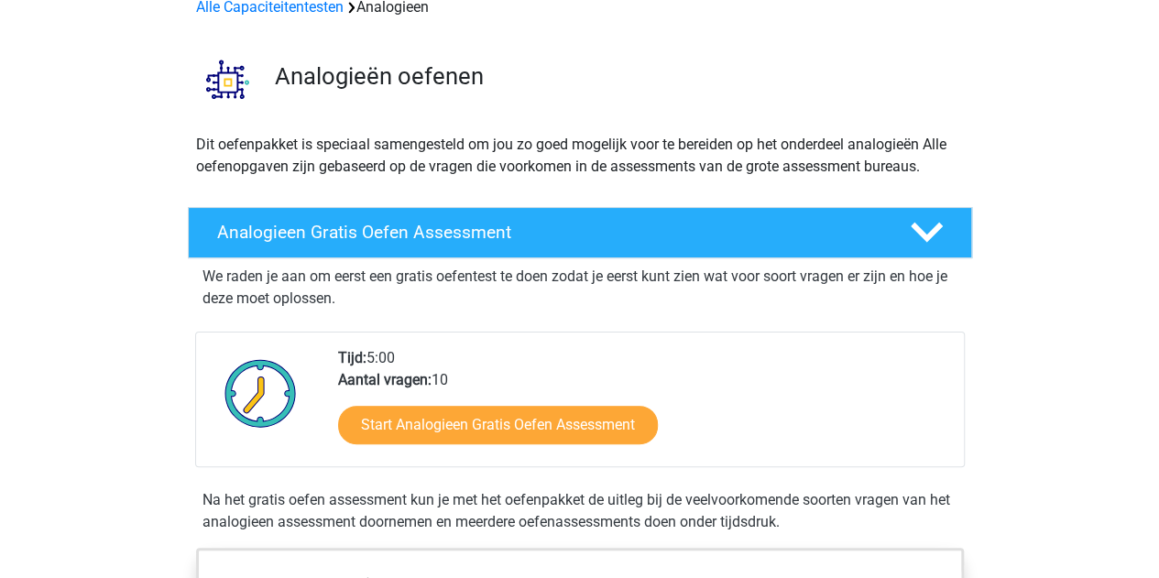
scroll to position [183, 0]
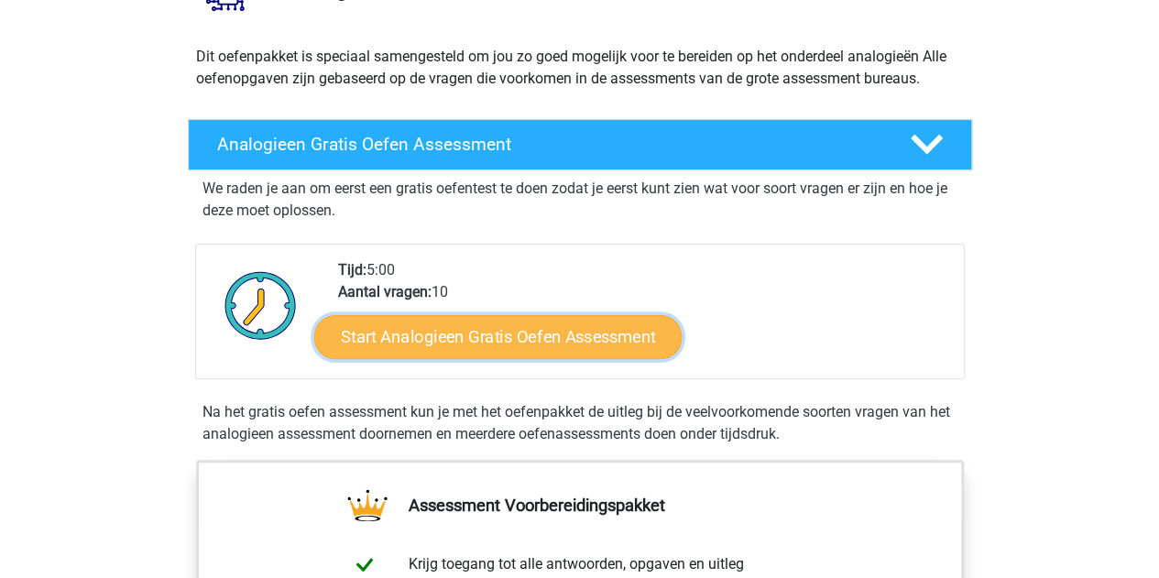
click at [556, 333] on link "Start Analogieen Gratis Oefen Assessment" at bounding box center [498, 336] width 368 height 44
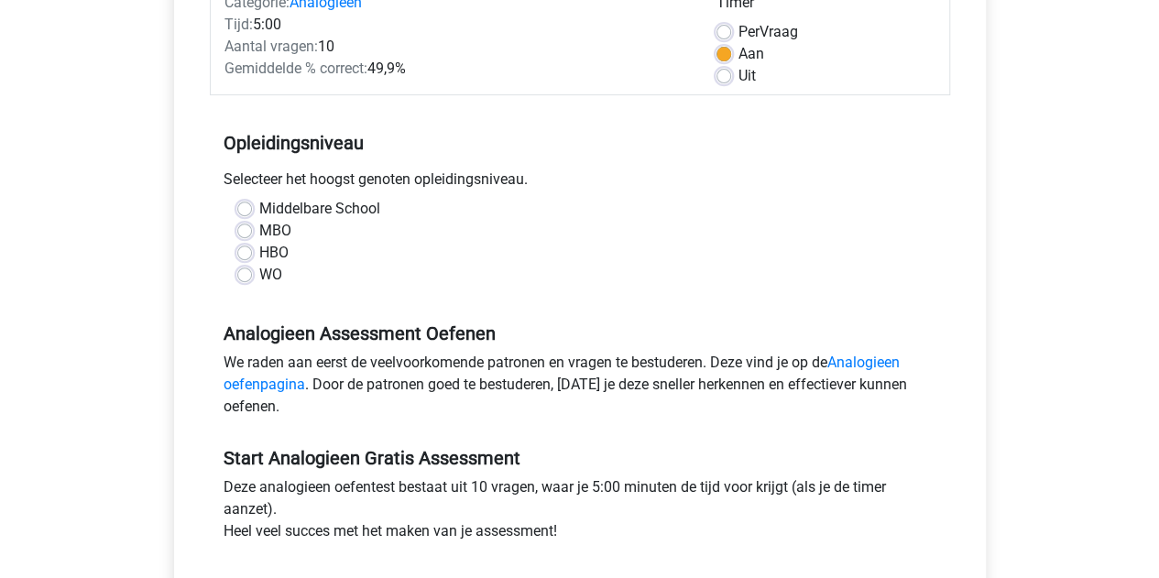
scroll to position [275, 0]
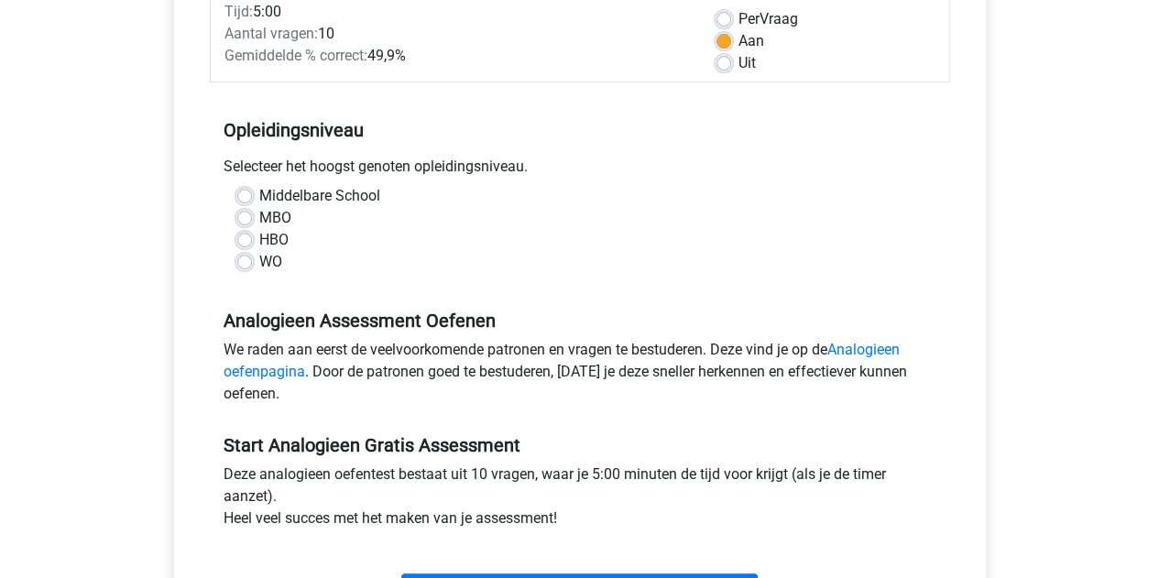
click at [277, 269] on label "WO" at bounding box center [270, 262] width 23 height 22
click at [252, 269] on input "WO" at bounding box center [244, 260] width 15 height 18
radio input "true"
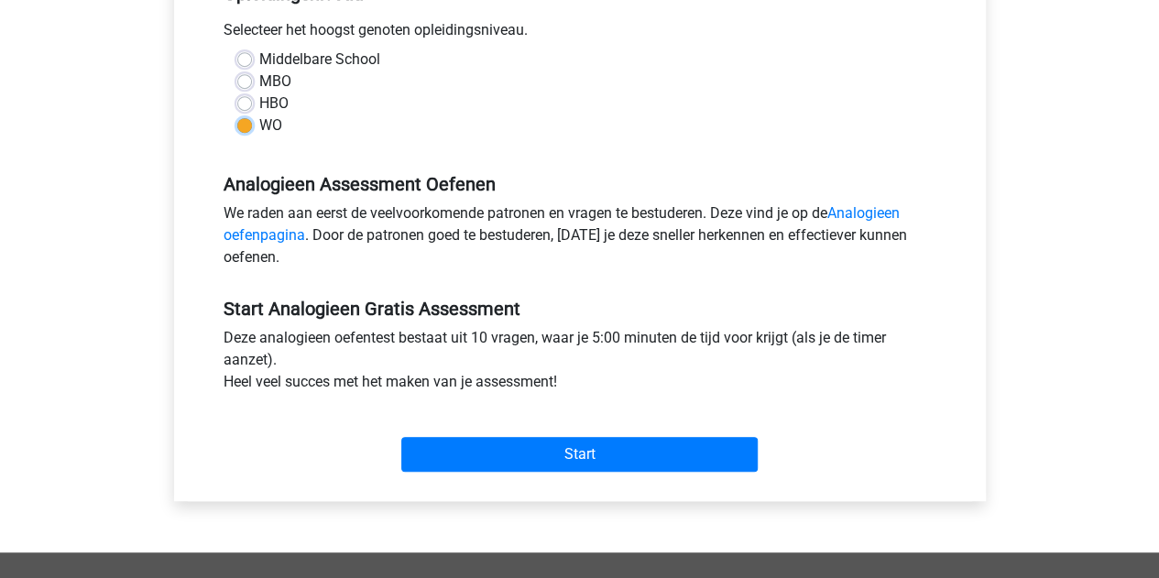
scroll to position [642, 0]
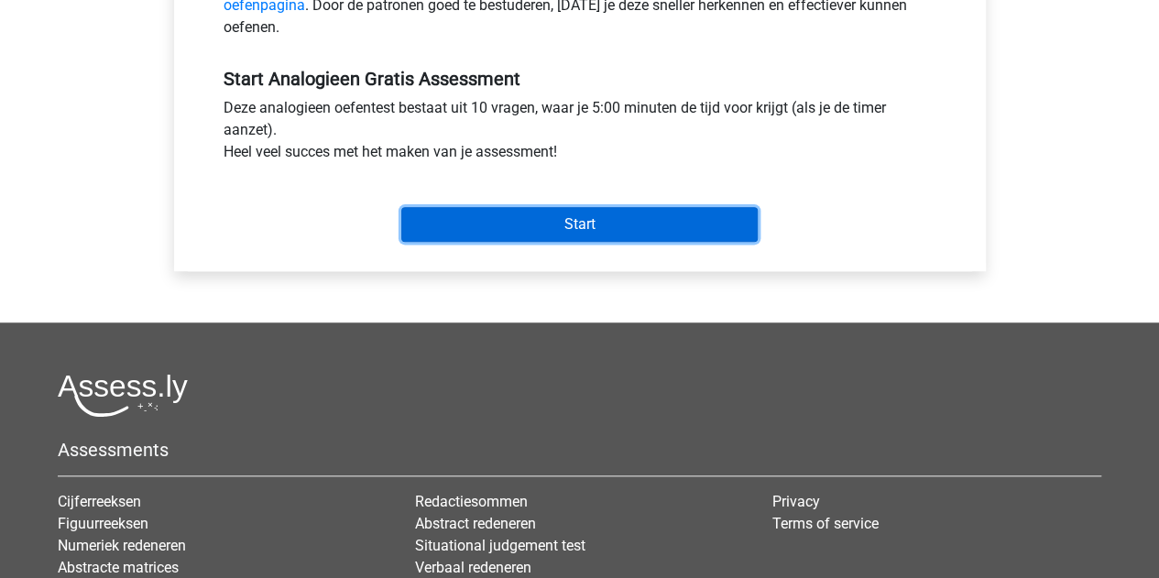
click at [553, 232] on input "Start" at bounding box center [579, 224] width 357 height 35
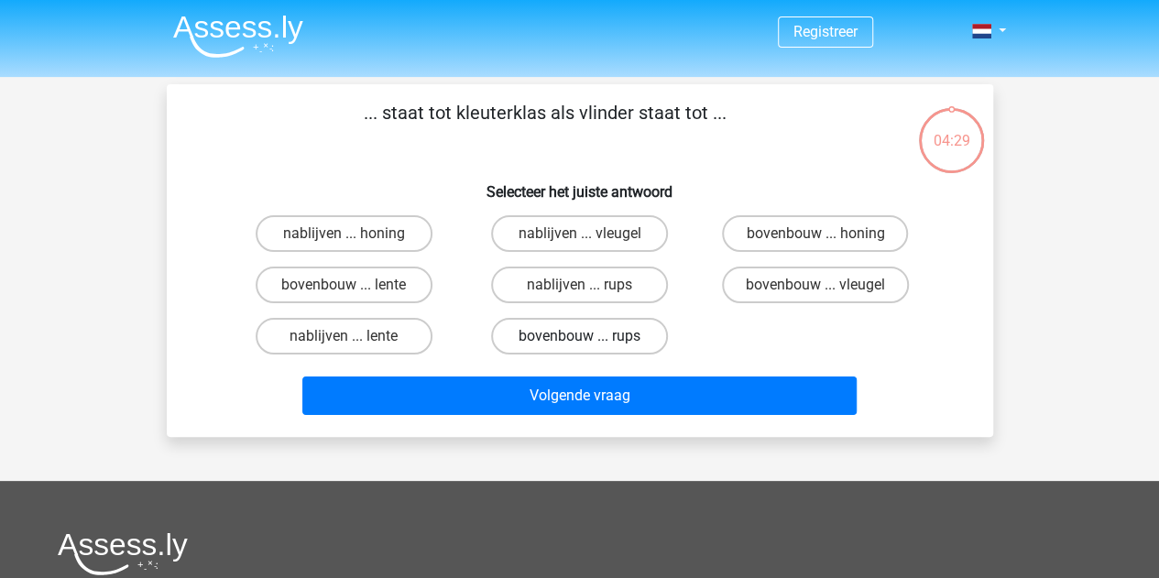
click at [594, 329] on label "bovenbouw ... rups" at bounding box center [579, 336] width 177 height 37
click at [591, 336] on input "bovenbouw ... rups" at bounding box center [585, 342] width 12 height 12
radio input "true"
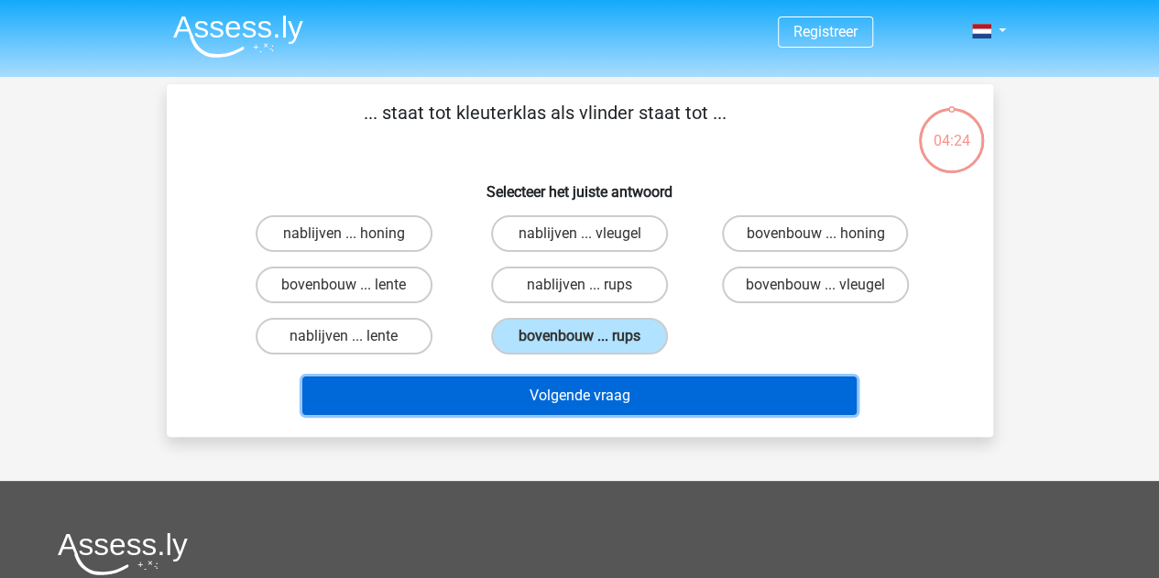
click at [606, 392] on button "Volgende vraag" at bounding box center [579, 396] width 554 height 38
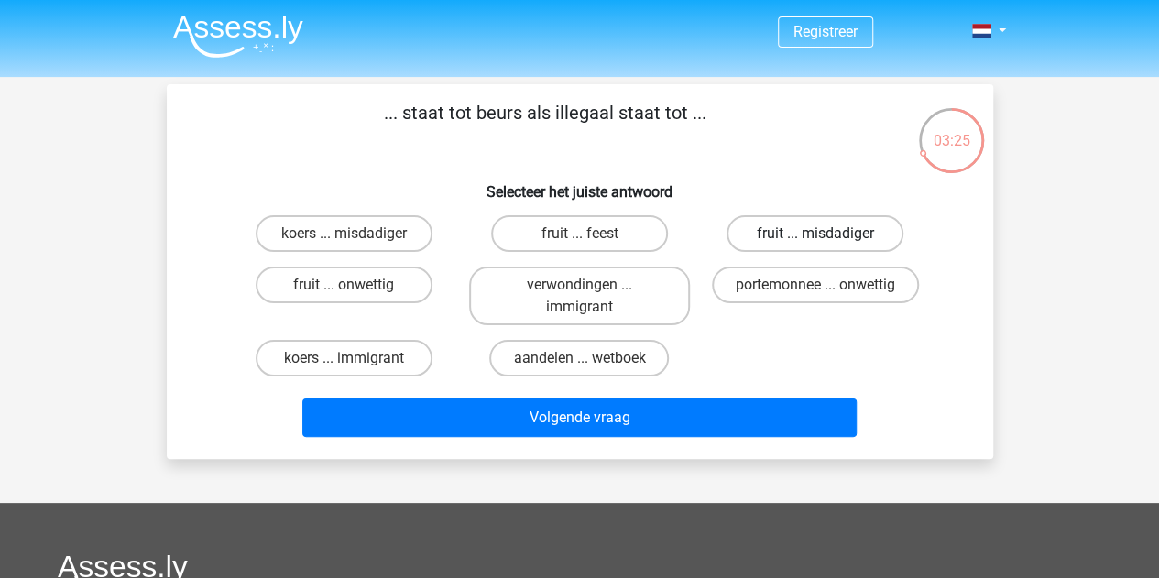
click at [765, 242] on label "fruit ... misdadiger" at bounding box center [815, 233] width 177 height 37
click at [816, 242] on input "fruit ... misdadiger" at bounding box center [822, 240] width 12 height 12
radio input "true"
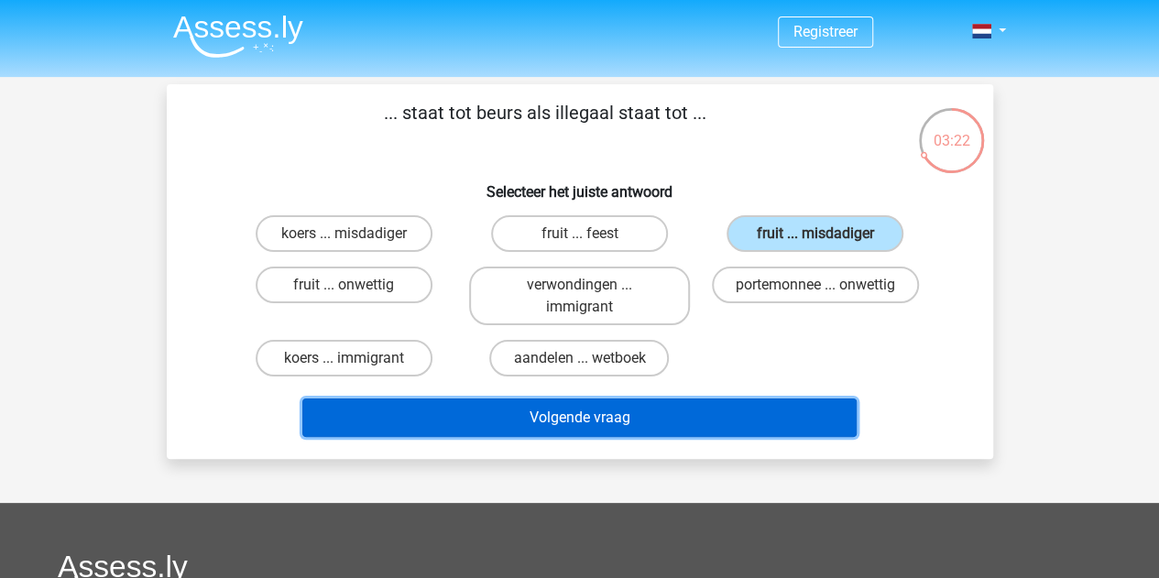
click at [742, 423] on button "Volgende vraag" at bounding box center [579, 418] width 554 height 38
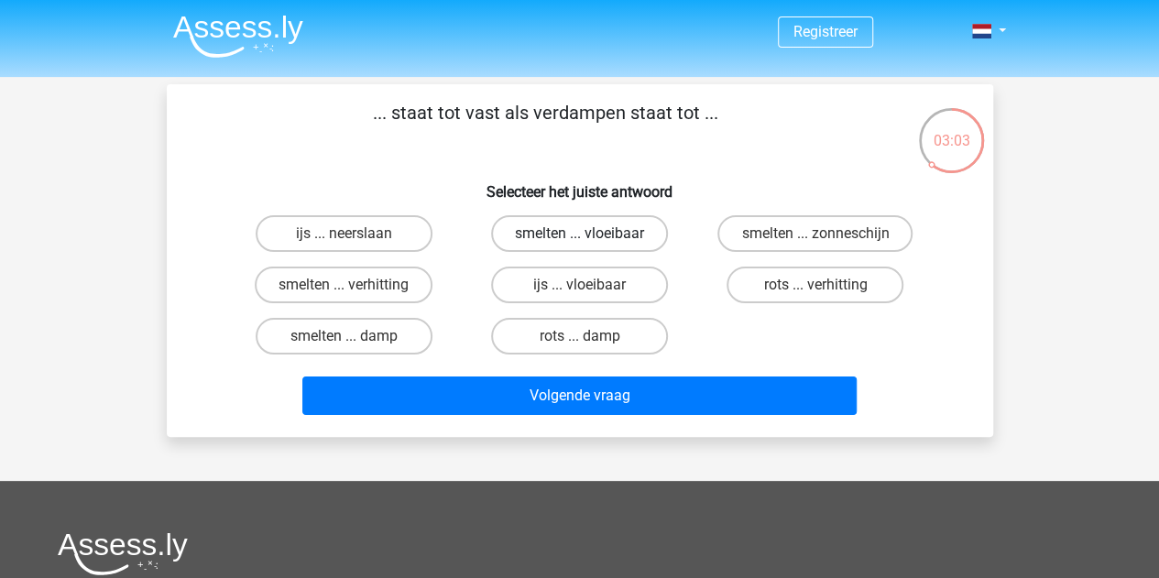
click at [608, 242] on label "smelten ... vloeibaar" at bounding box center [579, 233] width 177 height 37
click at [591, 242] on input "smelten ... vloeibaar" at bounding box center [585, 240] width 12 height 12
radio input "true"
click at [341, 283] on label "smelten ... verhitting" at bounding box center [344, 285] width 178 height 37
click at [344, 285] on input "smelten ... verhitting" at bounding box center [350, 291] width 12 height 12
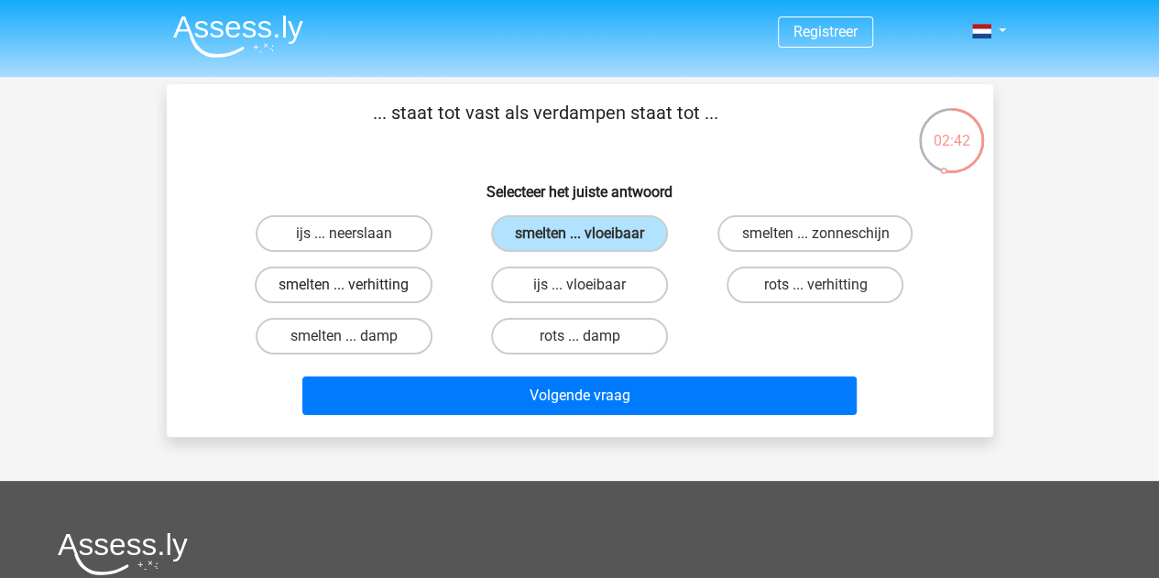
radio input "true"
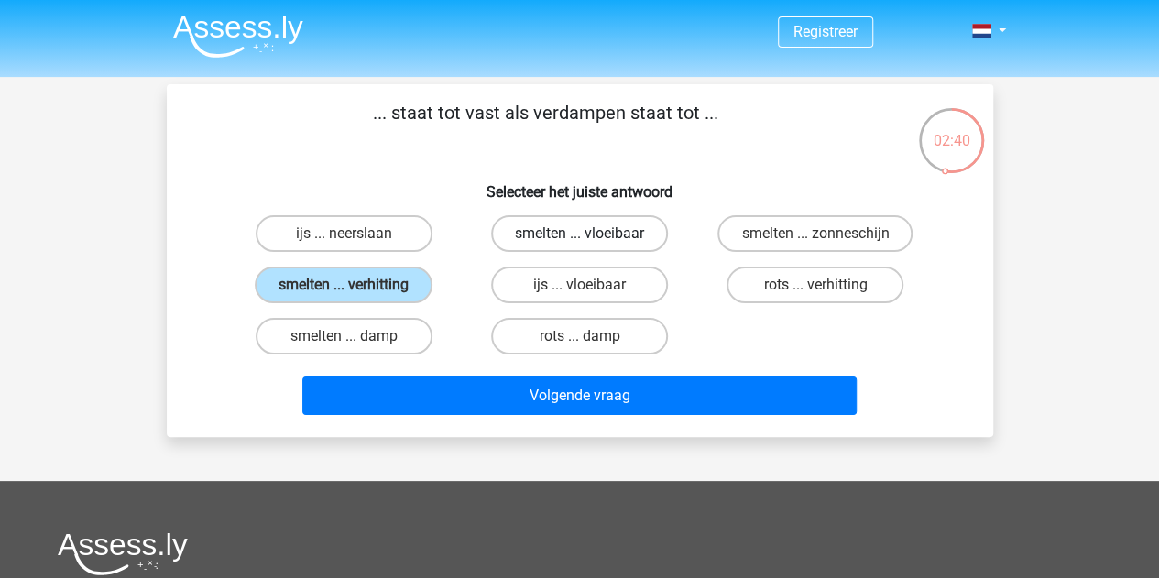
click at [576, 247] on label "smelten ... vloeibaar" at bounding box center [579, 233] width 177 height 37
click at [579, 246] on input "smelten ... vloeibaar" at bounding box center [585, 240] width 12 height 12
radio input "true"
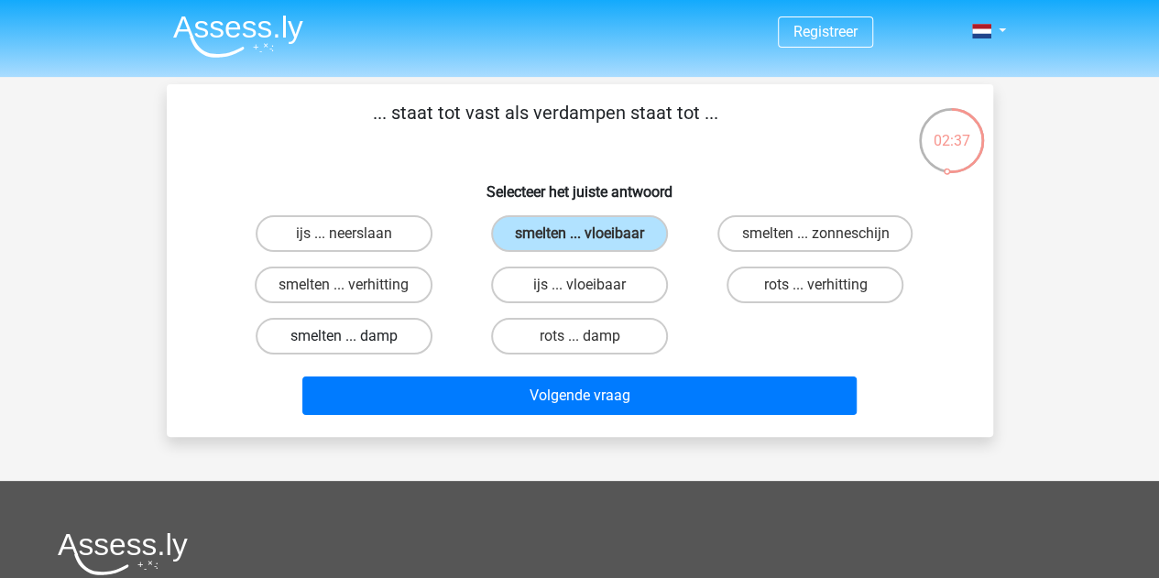
click at [404, 340] on label "smelten ... damp" at bounding box center [344, 336] width 177 height 37
click at [356, 340] on input "smelten ... damp" at bounding box center [350, 342] width 12 height 12
radio input "true"
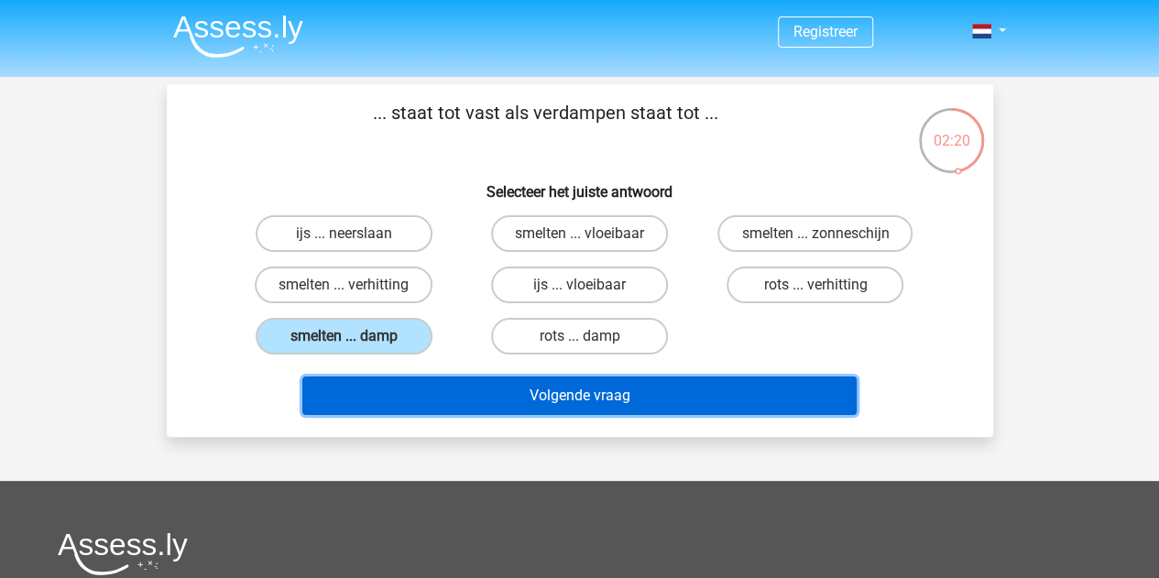
click at [426, 392] on button "Volgende vraag" at bounding box center [579, 396] width 554 height 38
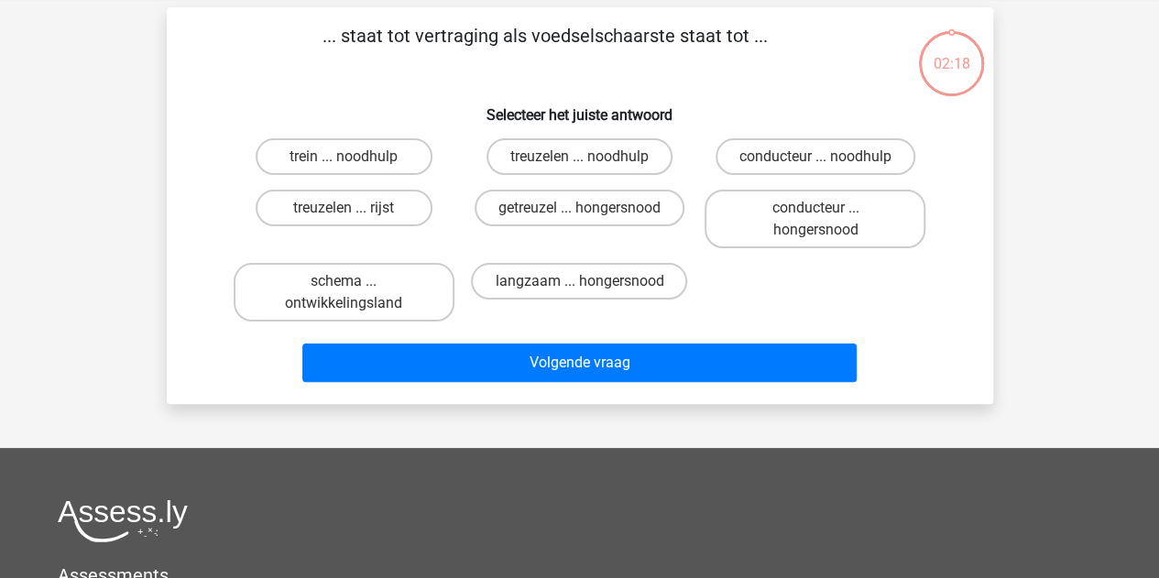
scroll to position [84, 0]
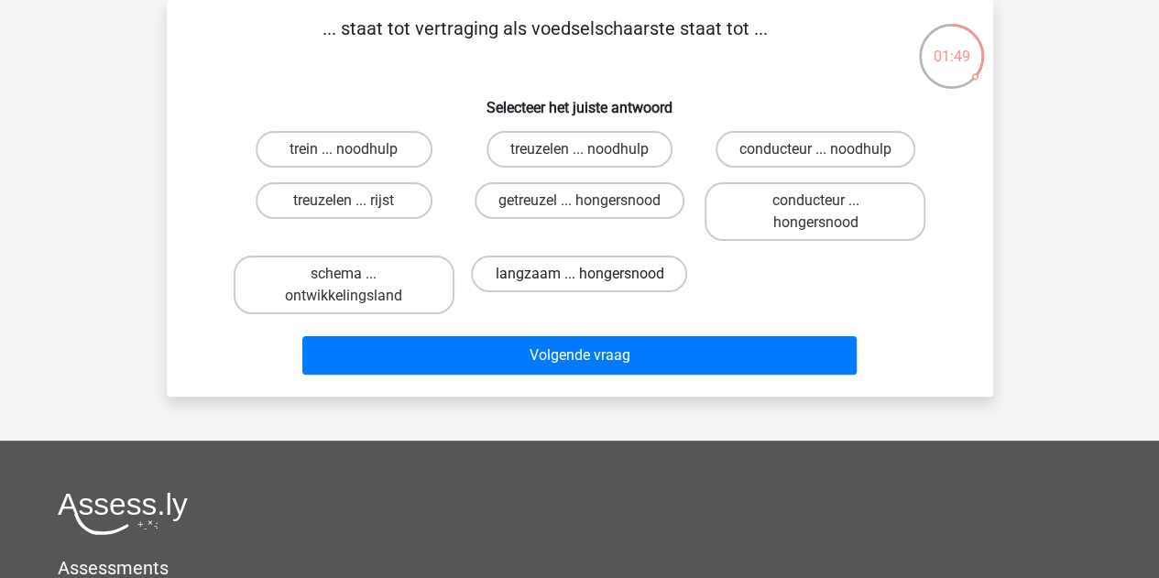
click at [516, 284] on label "langzaam ... hongersnood" at bounding box center [579, 274] width 216 height 37
click at [579, 284] on input "langzaam ... hongersnood" at bounding box center [585, 280] width 12 height 12
radio input "true"
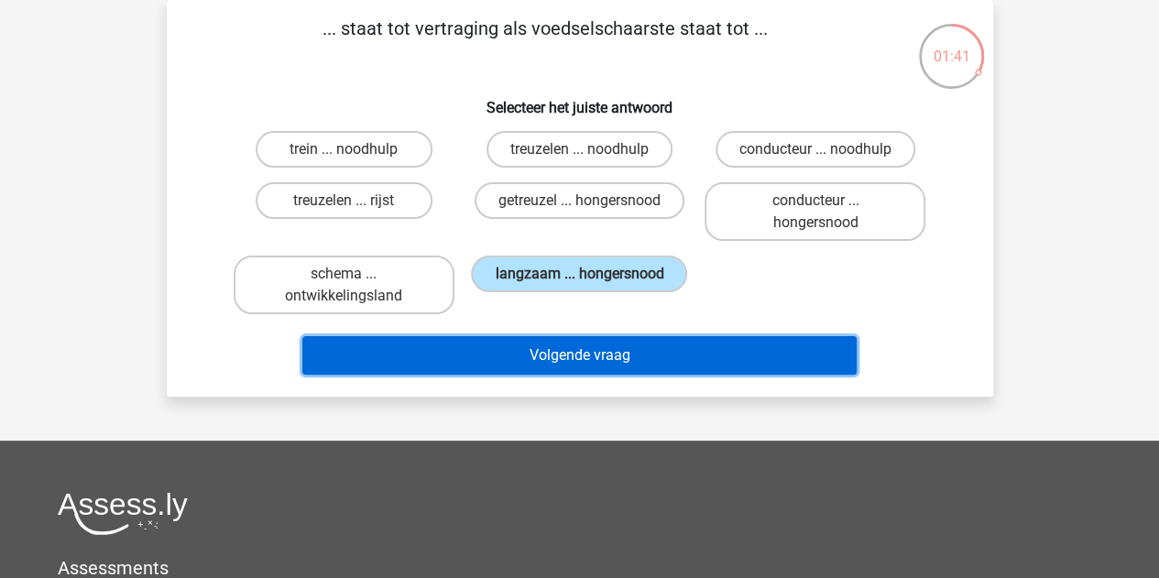
click at [730, 364] on button "Volgende vraag" at bounding box center [579, 355] width 554 height 38
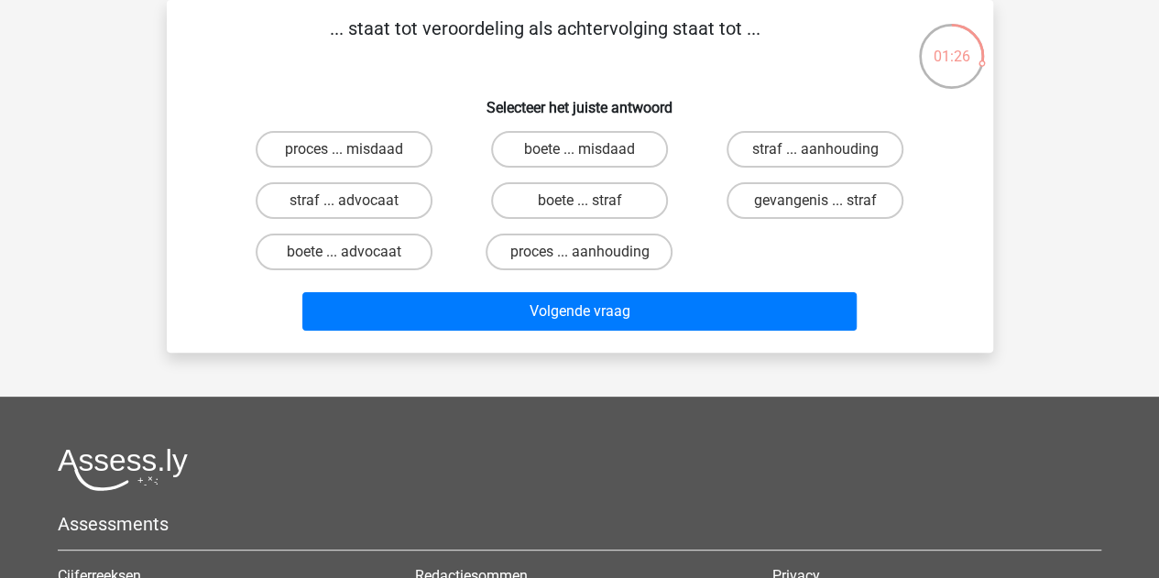
scroll to position [0, 0]
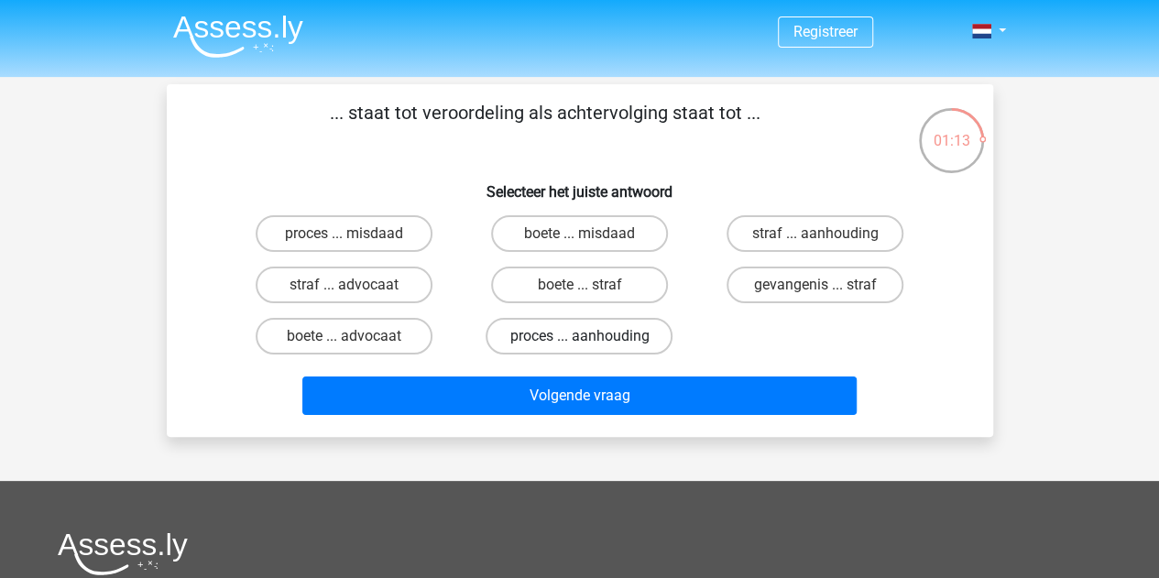
click at [520, 335] on label "proces ... aanhouding" at bounding box center [579, 336] width 187 height 37
click at [579, 336] on input "proces ... aanhouding" at bounding box center [585, 342] width 12 height 12
radio input "true"
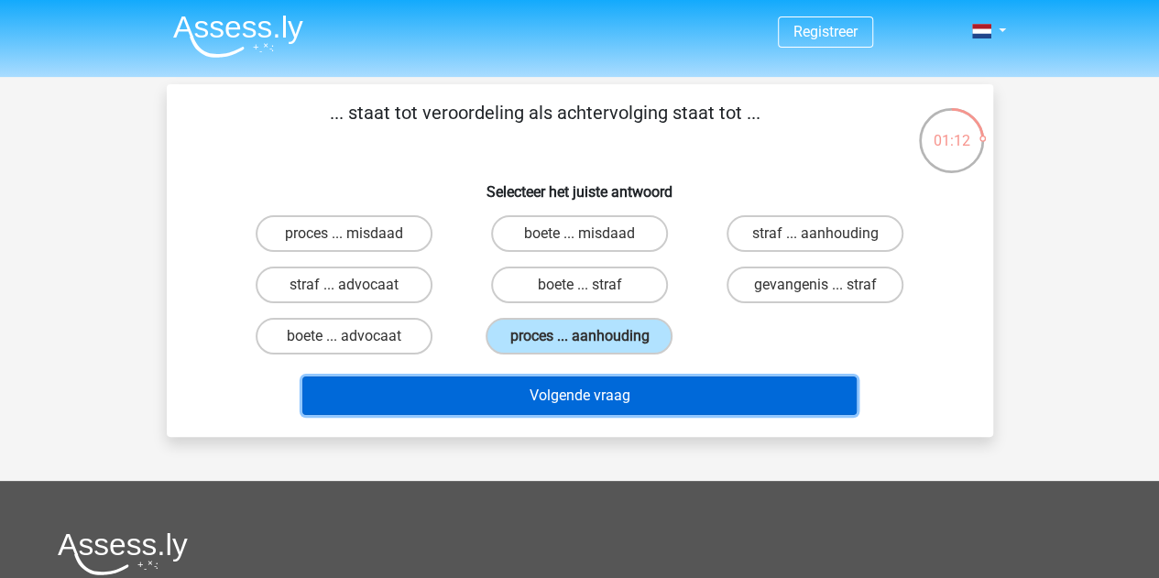
click at [623, 386] on button "Volgende vraag" at bounding box center [579, 396] width 554 height 38
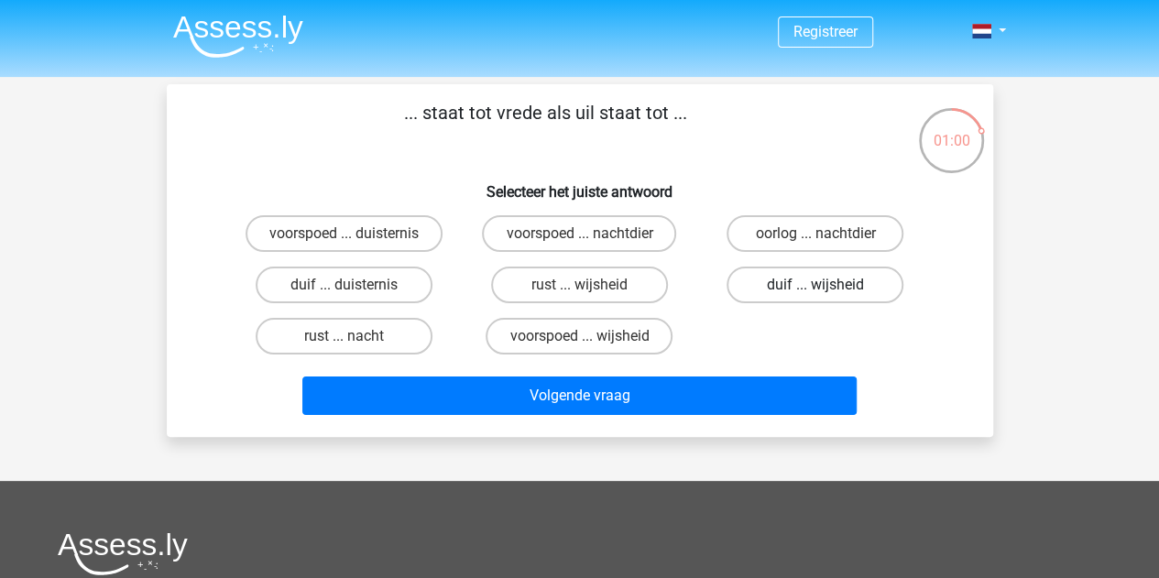
click at [807, 276] on label "duif ... wijsheid" at bounding box center [815, 285] width 177 height 37
click at [816, 285] on input "duif ... wijsheid" at bounding box center [822, 291] width 12 height 12
radio input "true"
click at [778, 415] on div "Volgende vraag" at bounding box center [580, 400] width 708 height 46
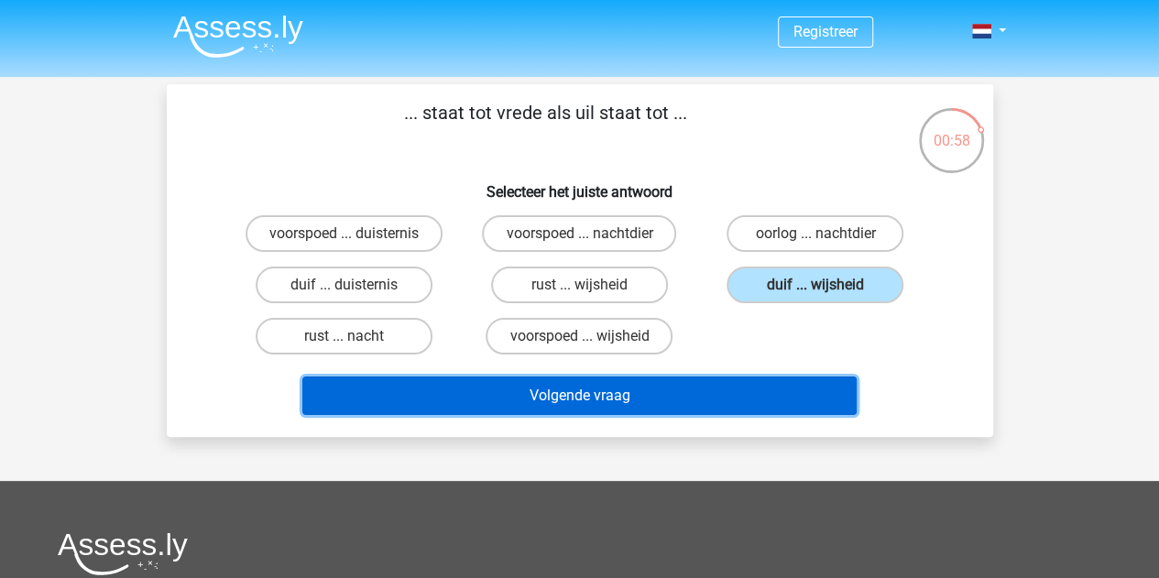
click at [708, 401] on button "Volgende vraag" at bounding box center [579, 396] width 554 height 38
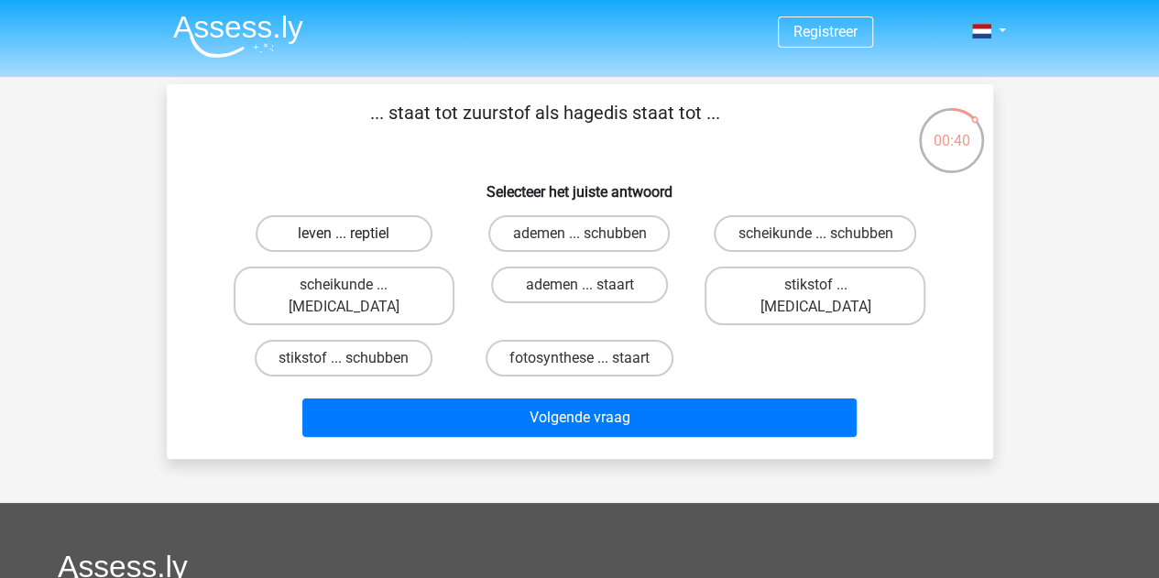
click at [367, 234] on label "leven ... reptiel" at bounding box center [344, 233] width 177 height 37
click at [356, 234] on input "leven ... reptiel" at bounding box center [350, 240] width 12 height 12
radio input "true"
click at [837, 280] on label "stikstof ... krokodil" at bounding box center [815, 296] width 221 height 59
click at [828, 285] on input "stikstof ... krokodil" at bounding box center [822, 291] width 12 height 12
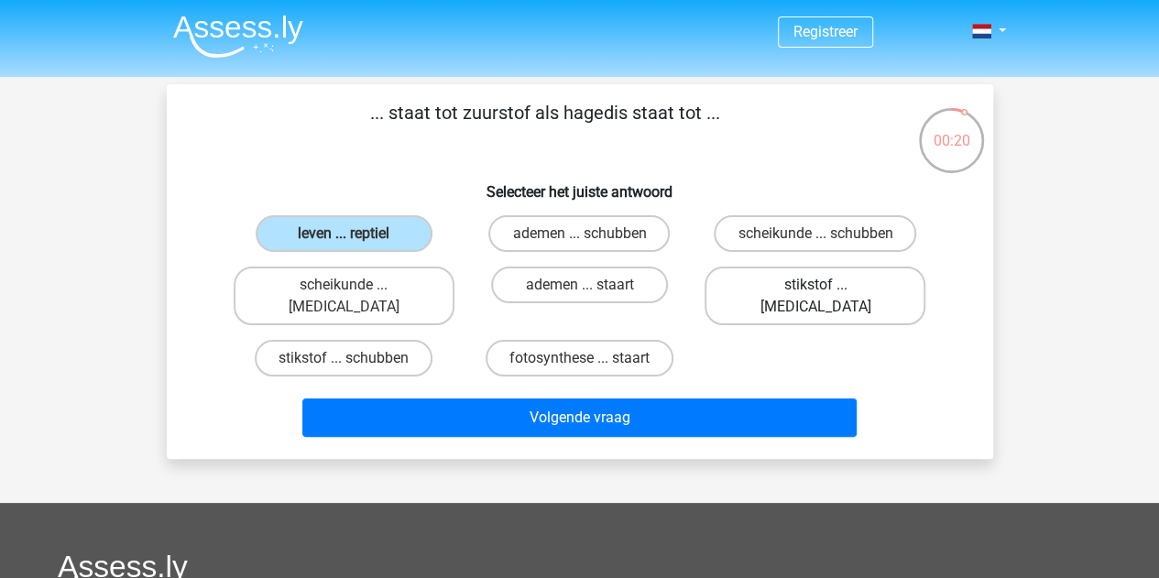
radio input "true"
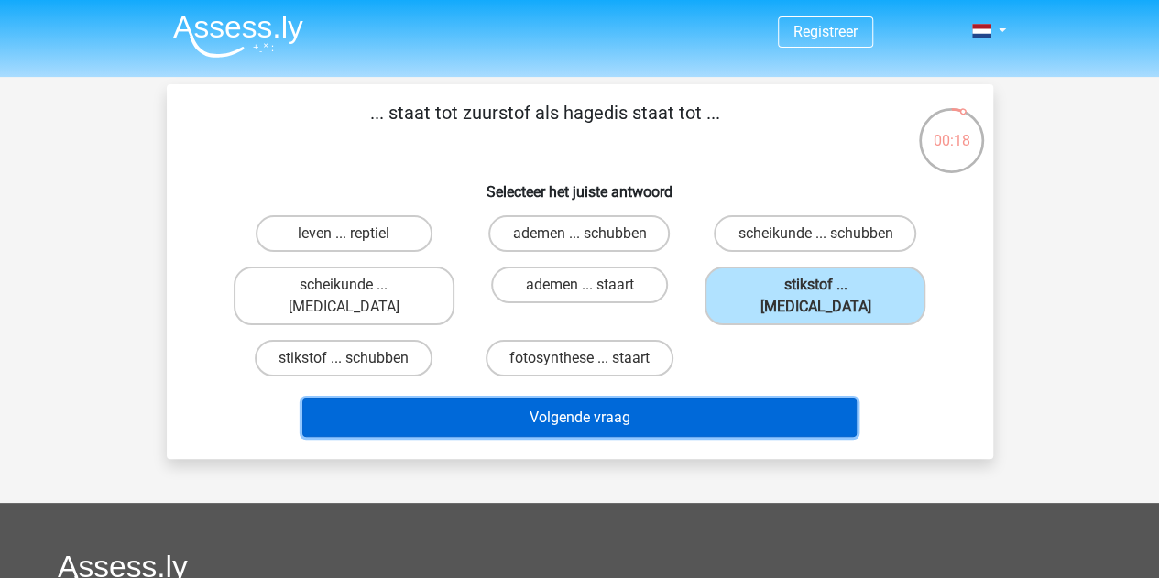
click at [776, 399] on button "Volgende vraag" at bounding box center [579, 418] width 554 height 38
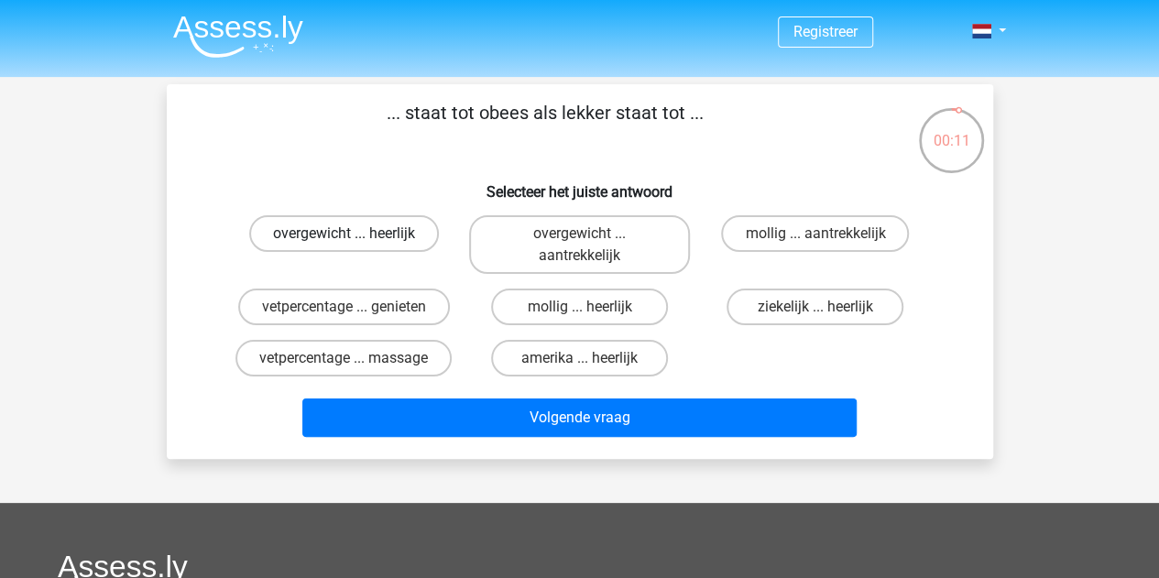
click at [415, 229] on label "overgewicht ... heerlijk" at bounding box center [344, 233] width 190 height 37
click at [356, 234] on input "overgewicht ... heerlijk" at bounding box center [350, 240] width 12 height 12
radio input "true"
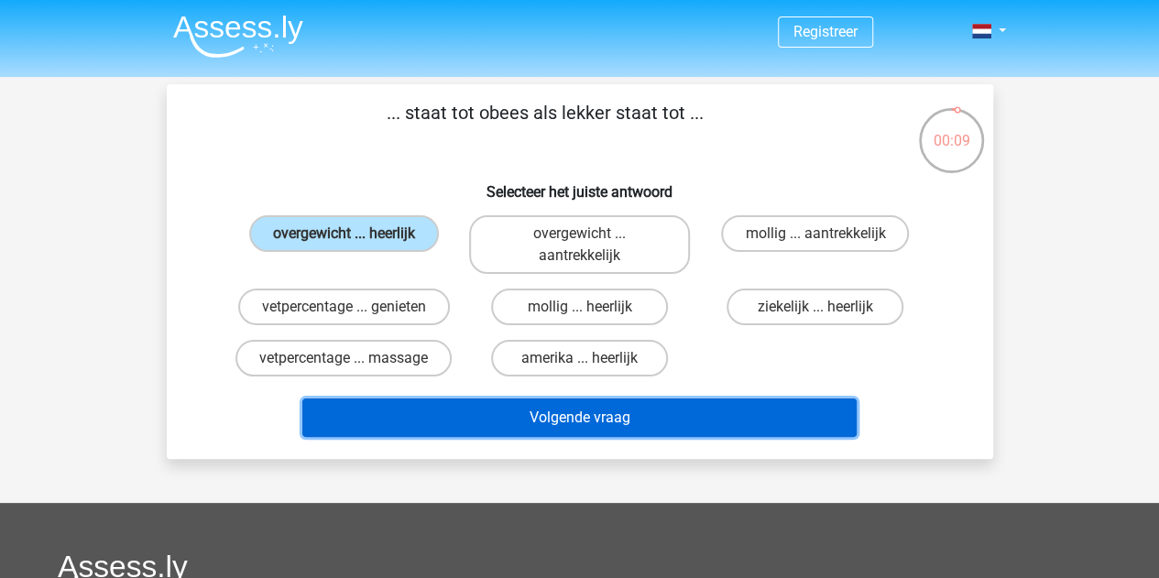
click at [631, 423] on button "Volgende vraag" at bounding box center [579, 418] width 554 height 38
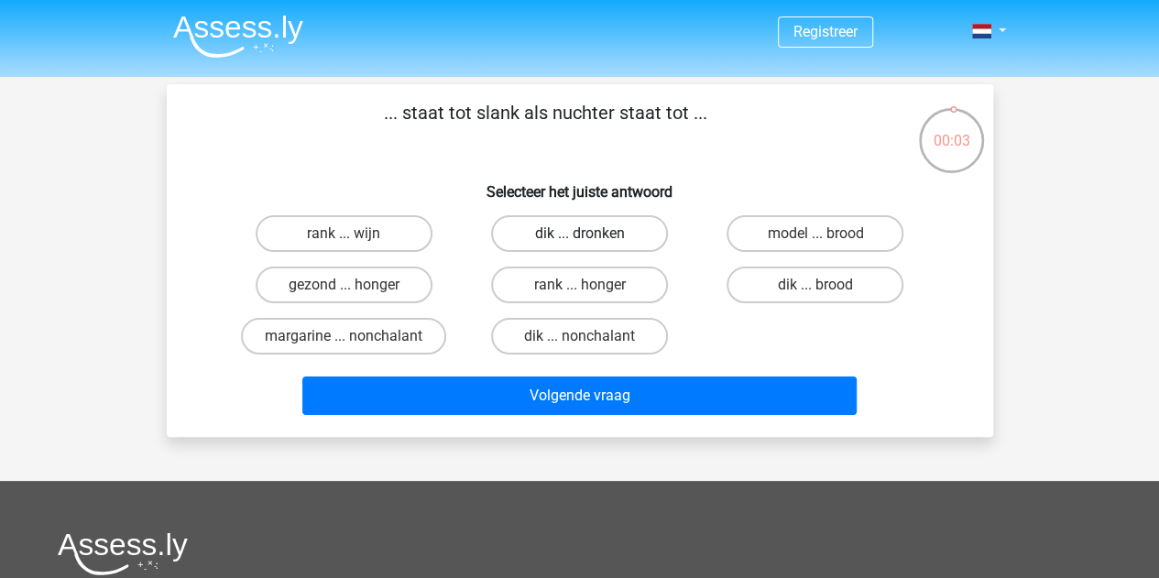
click at [561, 240] on label "dik ... dronken" at bounding box center [579, 233] width 177 height 37
click at [579, 240] on input "dik ... dronken" at bounding box center [585, 240] width 12 height 12
radio input "true"
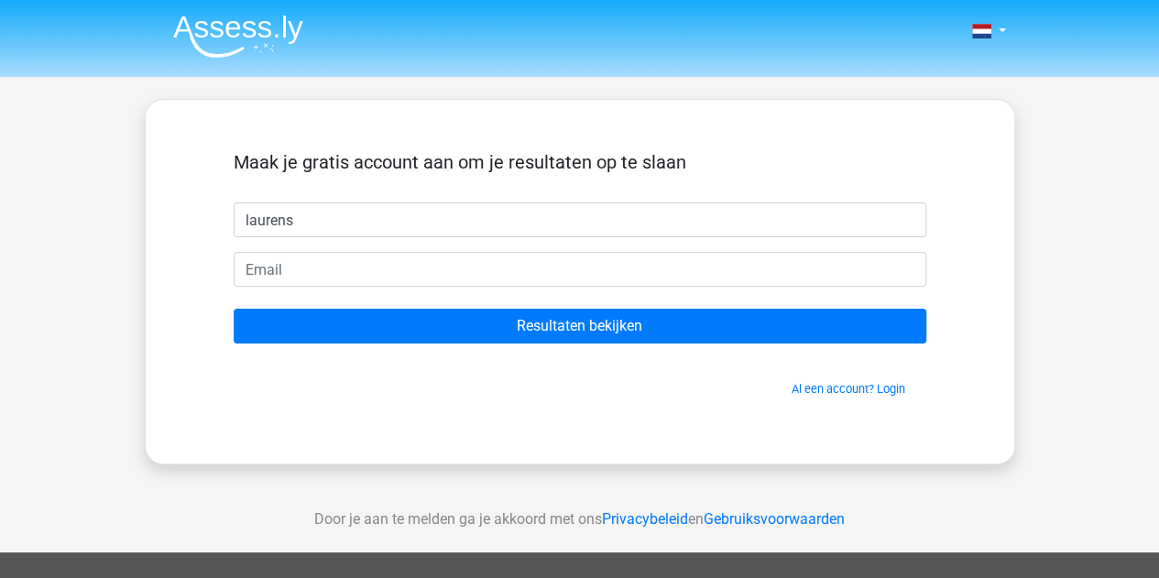
type input "laurens"
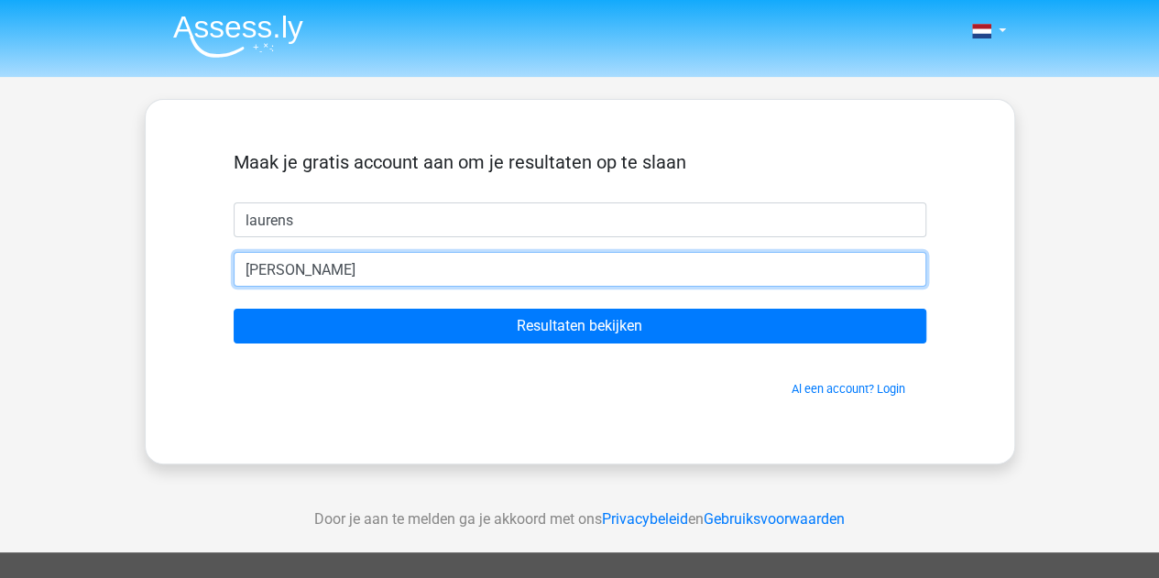
type input "[PERSON_NAME][EMAIL_ADDRESS][DOMAIN_NAME]"
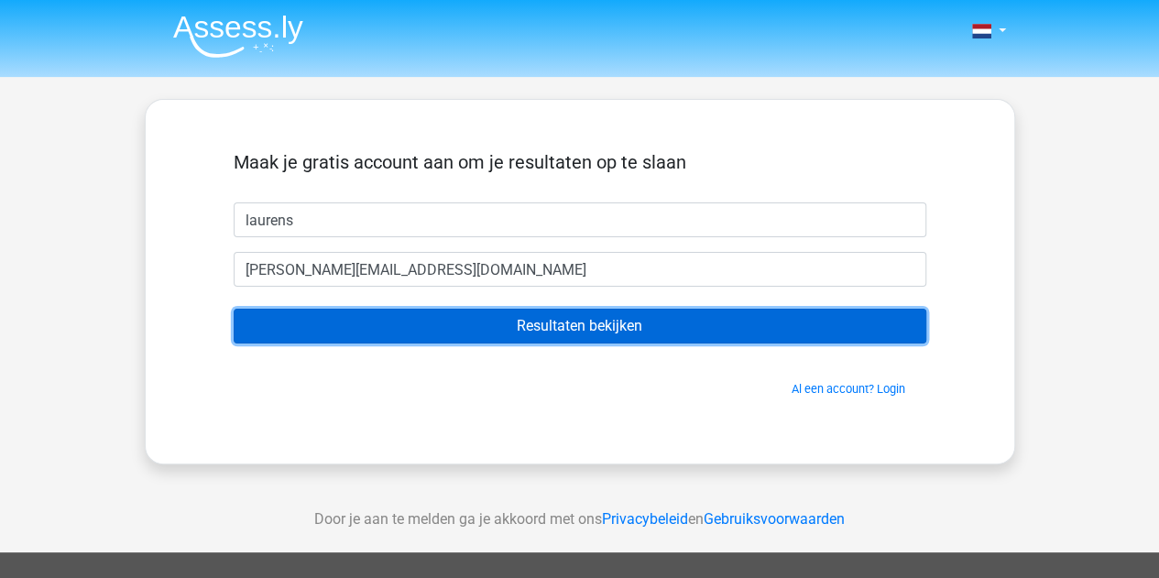
click at [467, 338] on input "Resultaten bekijken" at bounding box center [580, 326] width 693 height 35
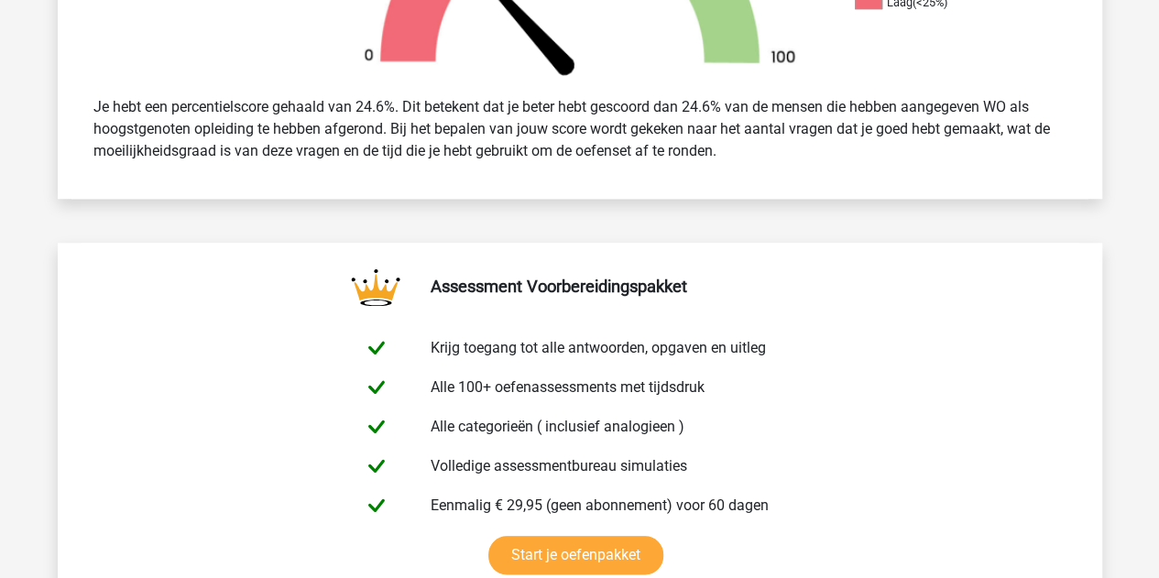
scroll to position [733, 0]
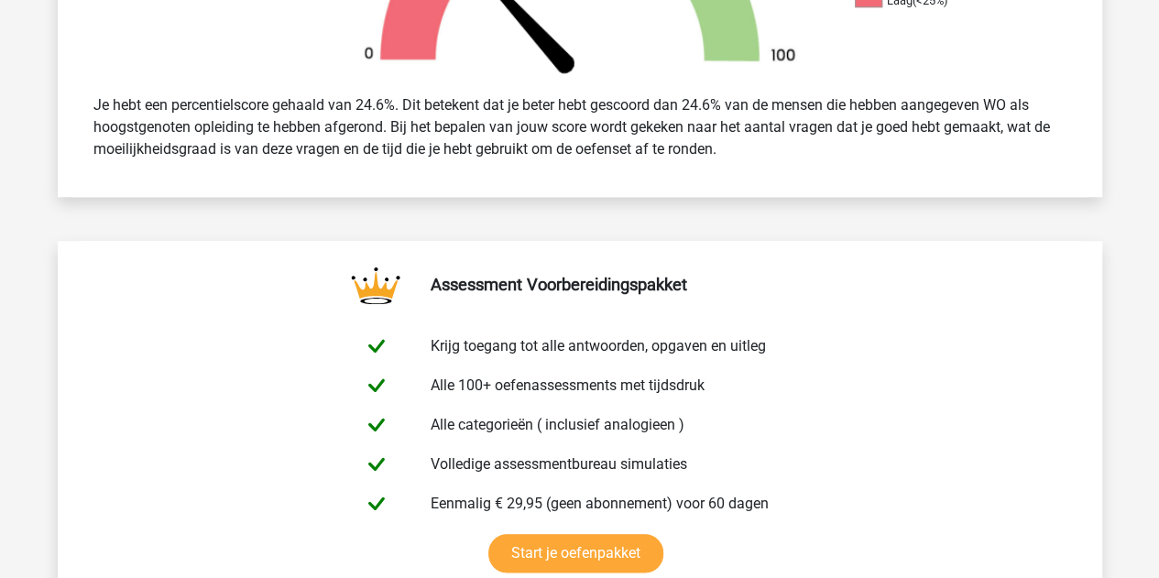
click at [222, 137] on div "Je hebt een percentielscore gehaald van 24.6%. Dit betekent dat je beter hebt g…" at bounding box center [580, 127] width 1001 height 81
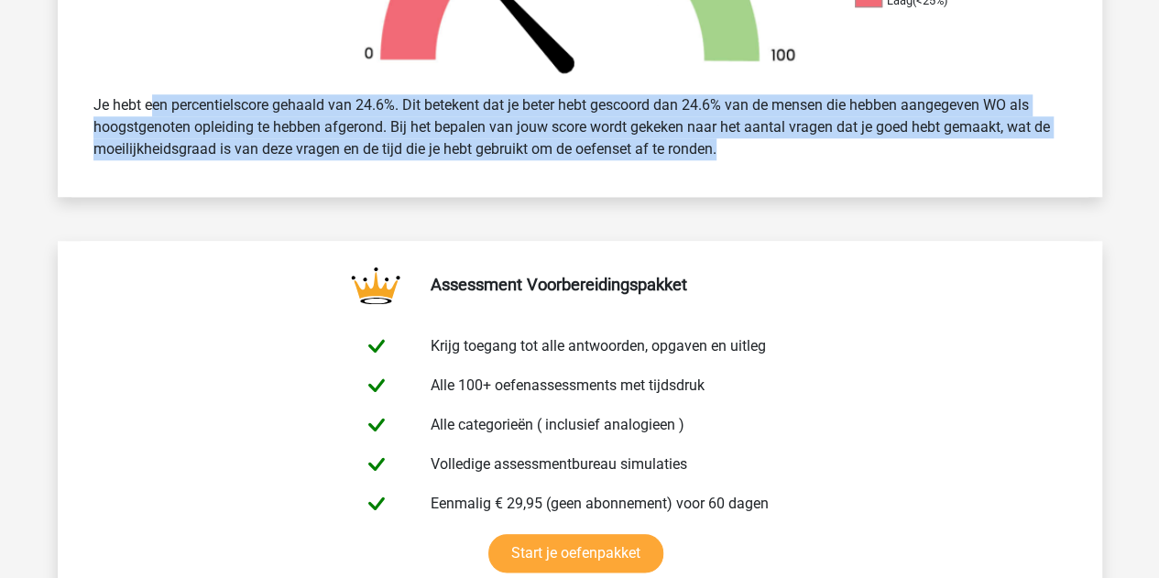
click at [222, 137] on div "Je hebt een percentielscore gehaald van 24.6%. Dit betekent dat je beter hebt g…" at bounding box center [580, 127] width 1001 height 81
click at [284, 135] on div "Je hebt een percentielscore gehaald van 24.6%. Dit betekent dat je beter hebt g…" at bounding box center [580, 127] width 1001 height 81
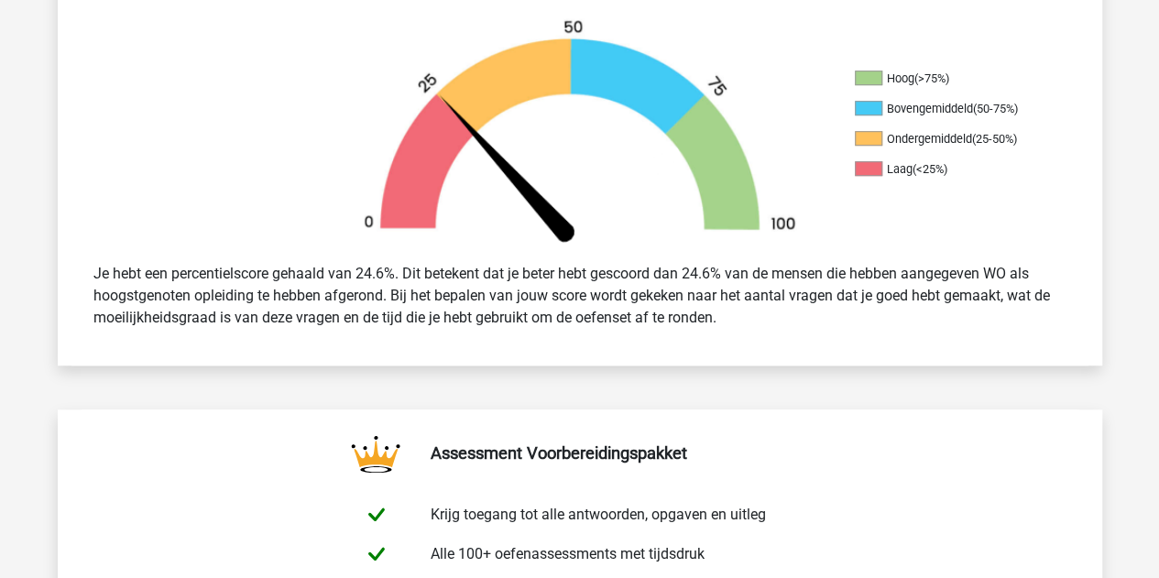
scroll to position [550, 0]
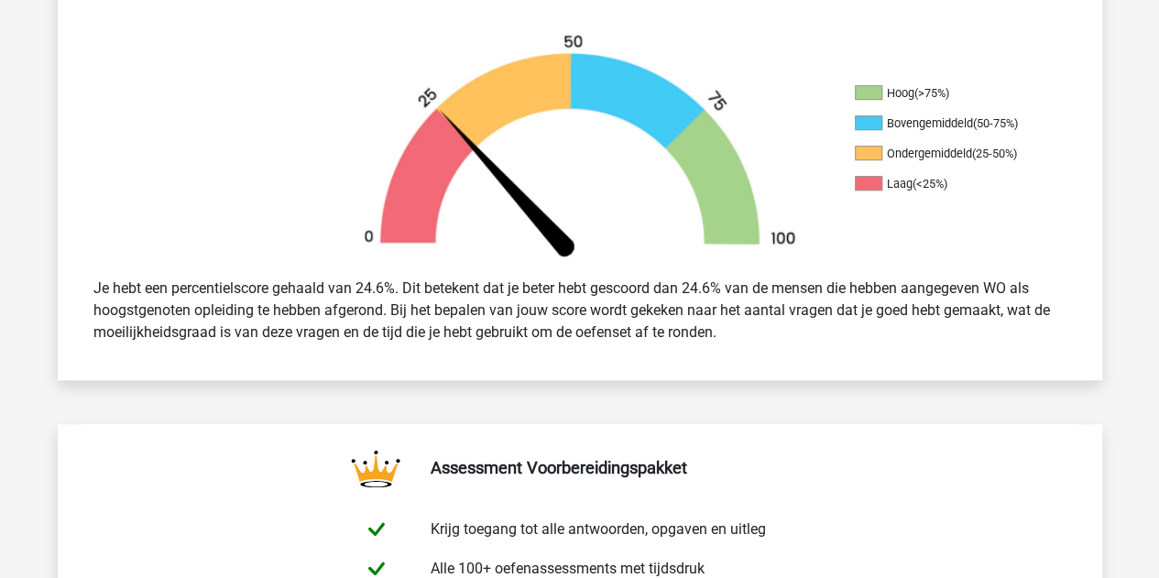
drag, startPoint x: 709, startPoint y: 285, endPoint x: 836, endPoint y: 324, distance: 132.2
click at [836, 324] on div "Je hebt een percentielscore gehaald van 24.6%. Dit betekent dat je beter hebt g…" at bounding box center [580, 310] width 1001 height 81
drag, startPoint x: 735, startPoint y: 331, endPoint x: 592, endPoint y: 295, distance: 147.4
click at [592, 295] on div "Je hebt een percentielscore gehaald van 24.6%. Dit betekent dat je beter hebt g…" at bounding box center [580, 310] width 1001 height 81
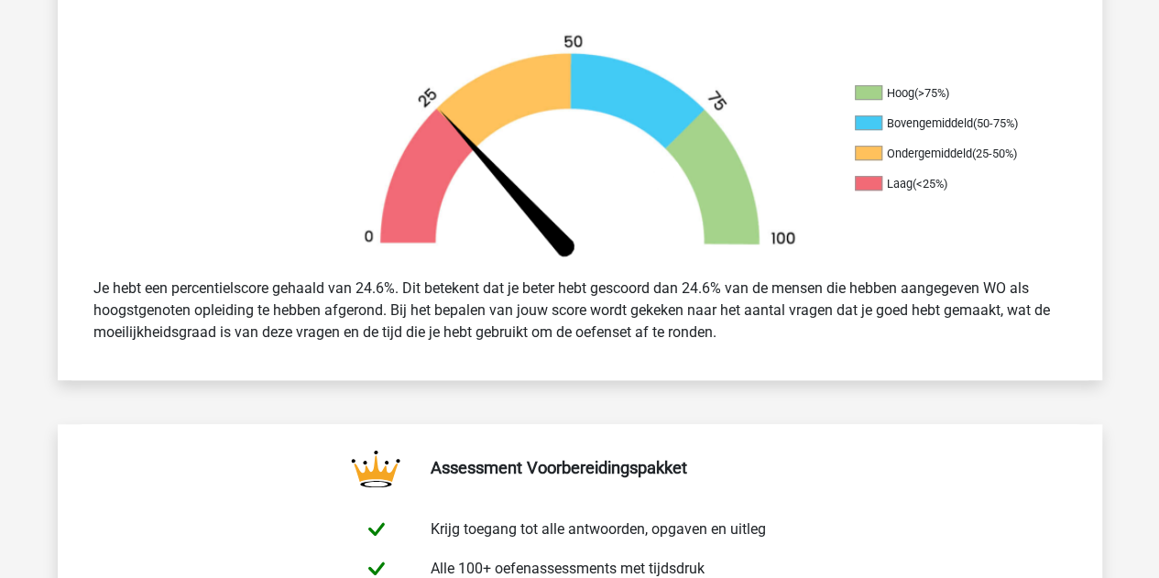
click at [592, 295] on div "Je hebt een percentielscore gehaald van 24.6%. Dit betekent dat je beter hebt g…" at bounding box center [580, 310] width 1001 height 81
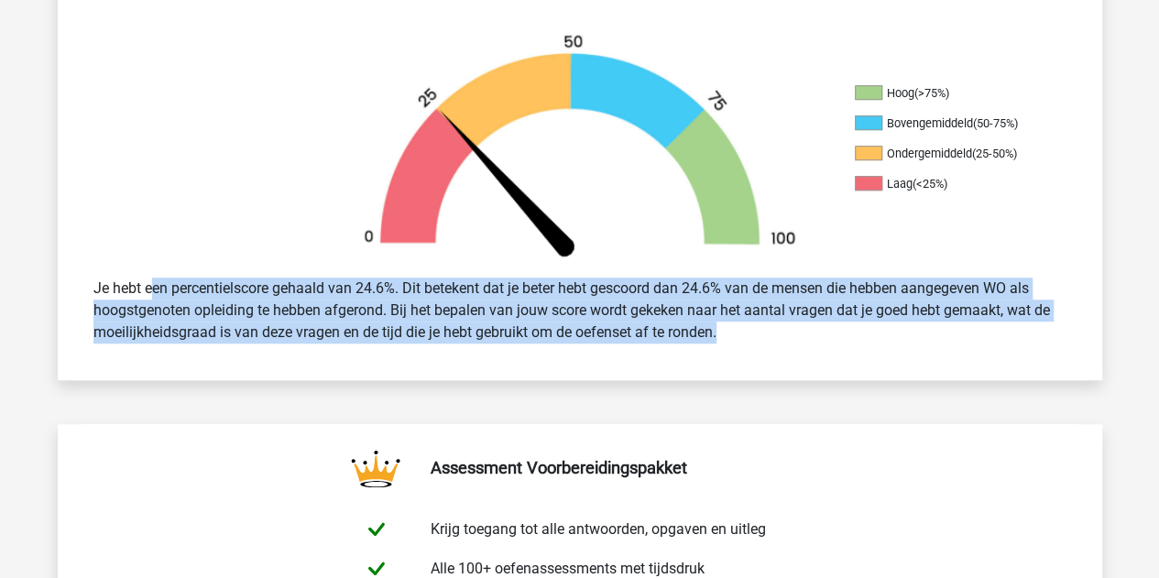
click at [592, 295] on div "Je hebt een percentielscore gehaald van 24.6%. Dit betekent dat je beter hebt g…" at bounding box center [580, 310] width 1001 height 81
click at [641, 302] on div "Je hebt een percentielscore gehaald van 24.6%. Dit betekent dat je beter hebt g…" at bounding box center [580, 310] width 1001 height 81
click at [779, 331] on div "Je hebt een percentielscore gehaald van 24.6%. Dit betekent dat je beter hebt g…" at bounding box center [580, 310] width 1001 height 81
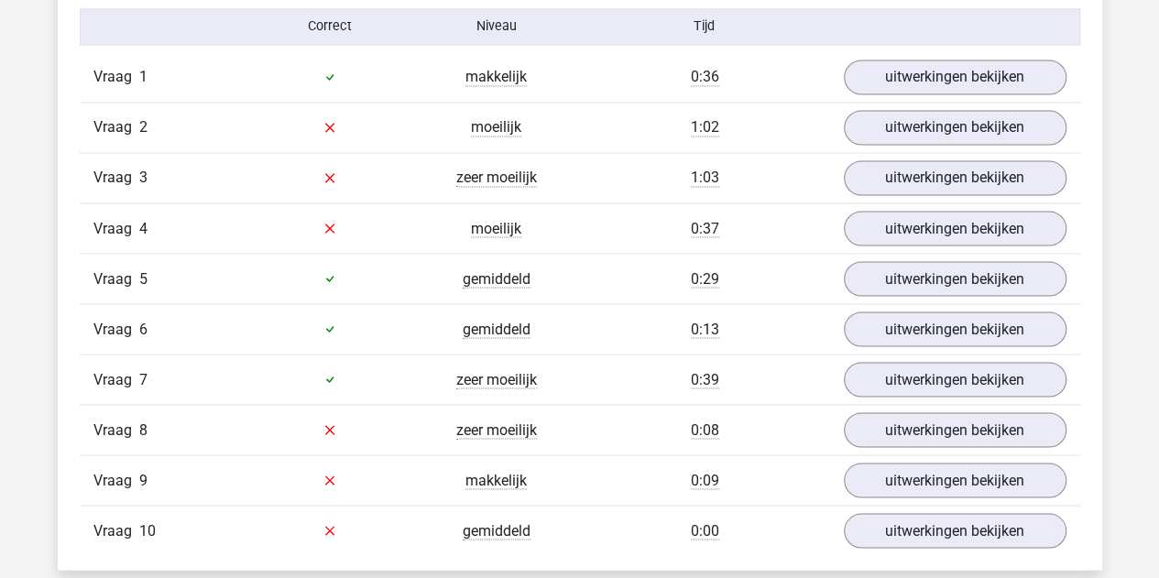
scroll to position [1558, 0]
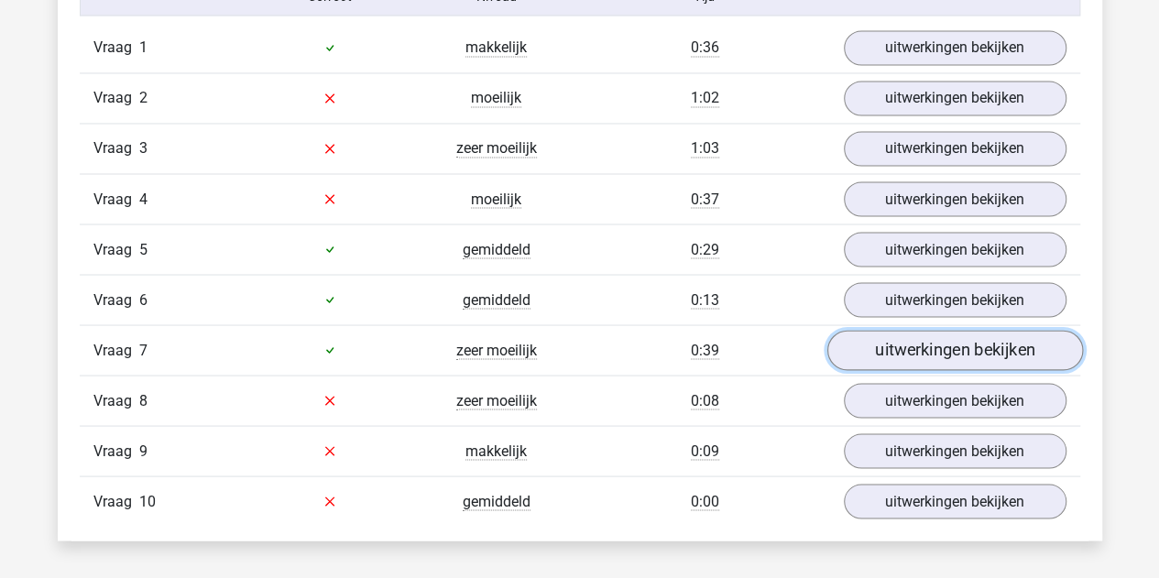
click at [883, 348] on link "uitwerkingen bekijken" at bounding box center [955, 350] width 256 height 40
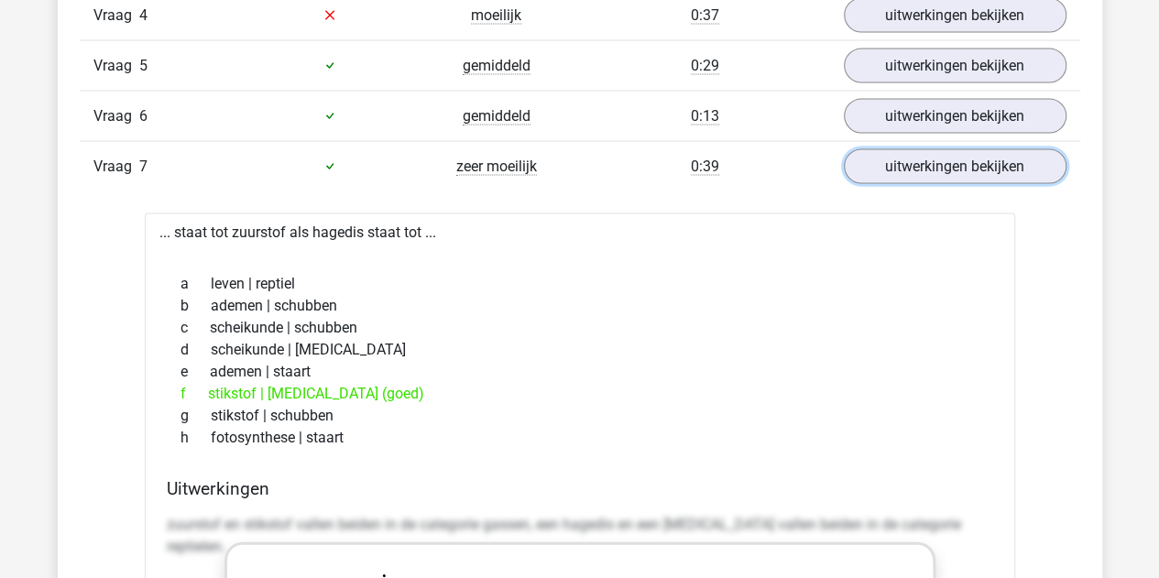
scroll to position [2016, 0]
